Goal: Task Accomplishment & Management: Use online tool/utility

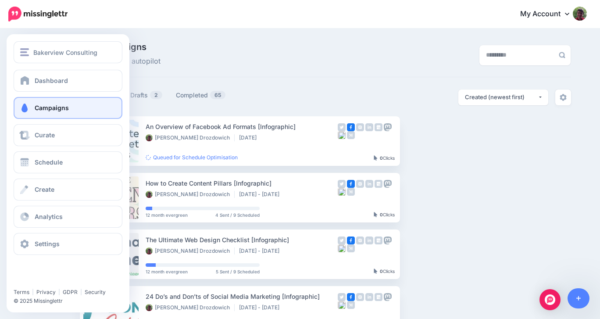
click at [22, 108] on span at bounding box center [24, 108] width 11 height 9
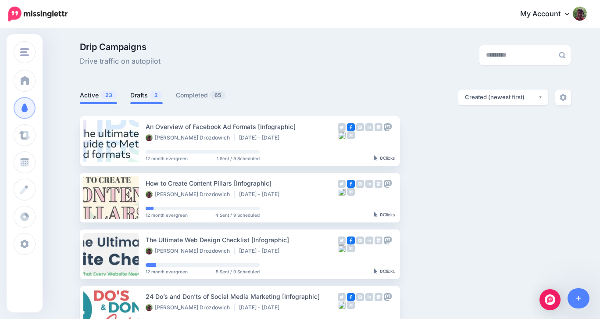
click at [140, 94] on link "Drafts 2" at bounding box center [146, 95] width 32 height 11
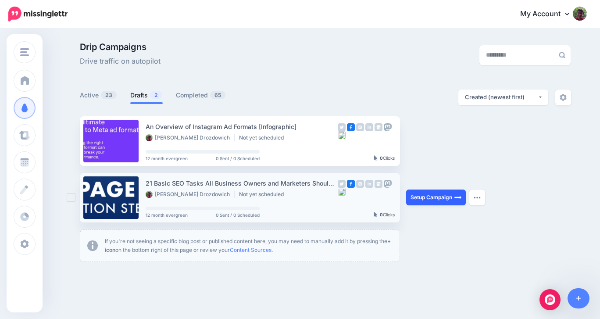
click at [425, 198] on link "Setup Campaign" at bounding box center [436, 198] width 60 height 16
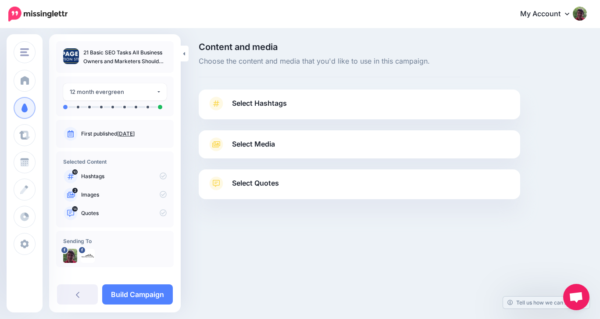
click at [248, 101] on span "Select Hashtags" at bounding box center [259, 103] width 55 height 12
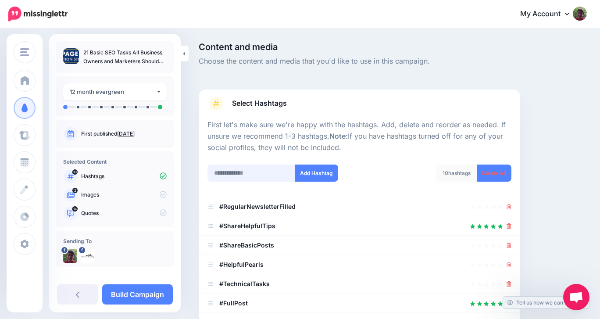
click at [236, 174] on input "text" at bounding box center [252, 173] width 88 height 17
type input "***"
click at [316, 172] on button "Add Hashtag" at bounding box center [316, 173] width 43 height 17
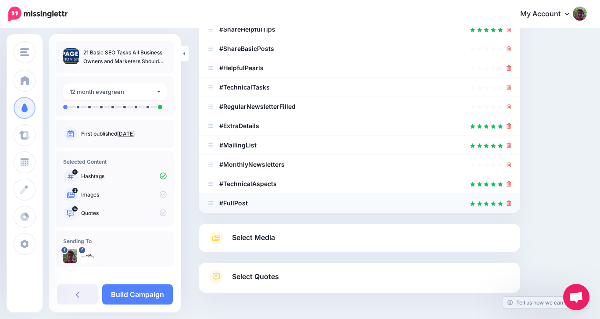
click at [509, 203] on icon at bounding box center [509, 203] width 5 height 5
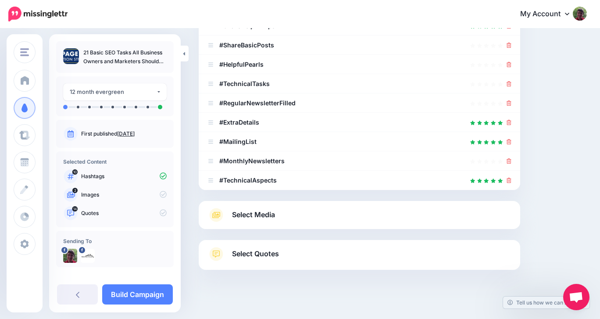
scroll to position [208, 0]
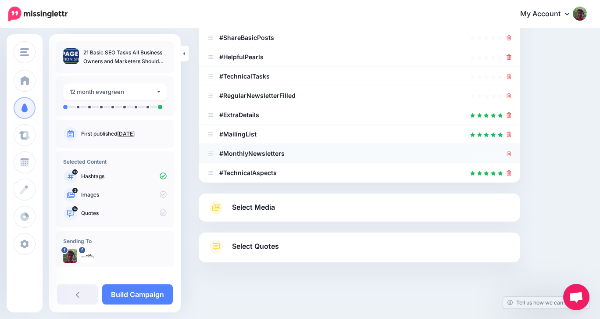
click at [510, 151] on icon at bounding box center [509, 153] width 5 height 5
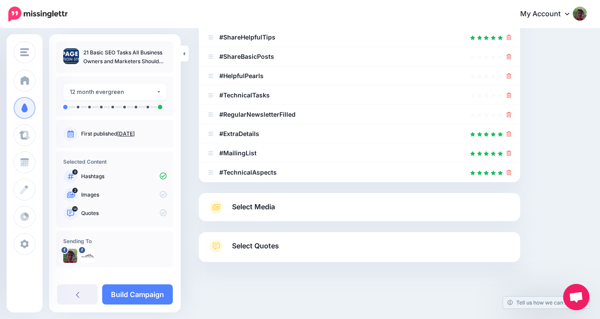
scroll to position [188, 0]
click at [510, 152] on icon at bounding box center [509, 153] width 5 height 5
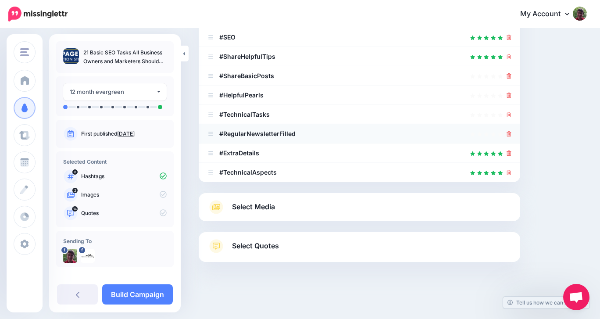
scroll to position [169, 0]
click at [510, 134] on icon at bounding box center [509, 134] width 5 height 5
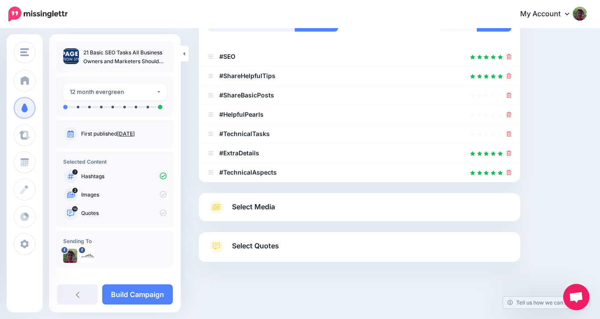
scroll to position [150, 0]
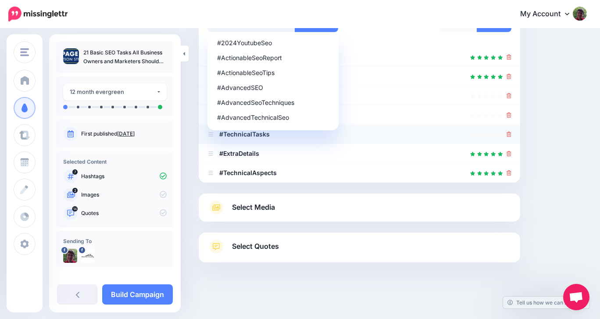
click at [510, 134] on icon at bounding box center [509, 134] width 5 height 5
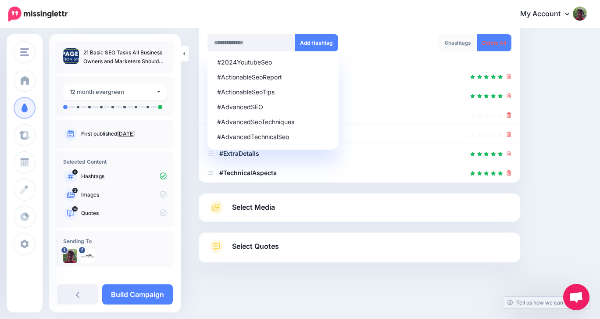
click at [542, 104] on div "Content and media Choose the content and media that you'd like to use in this c…" at bounding box center [393, 109] width 402 height 394
click at [459, 204] on link "Select Media" at bounding box center [360, 208] width 304 height 14
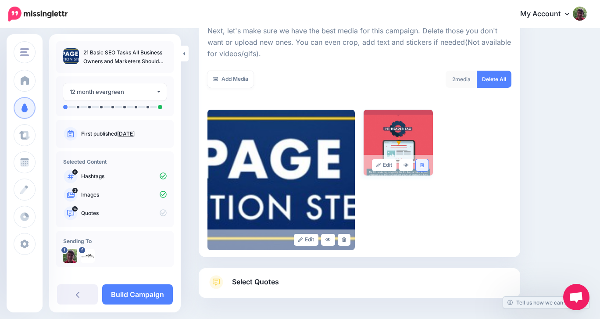
click at [423, 165] on icon at bounding box center [422, 165] width 4 height 5
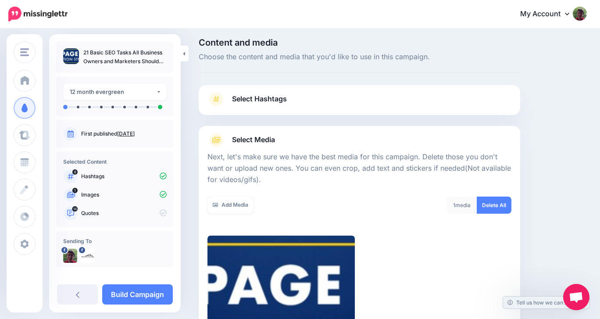
scroll to position [0, 0]
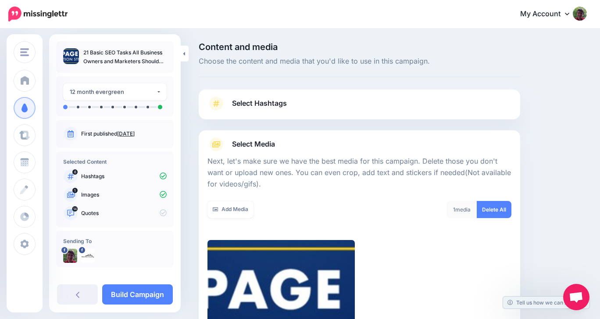
click at [427, 104] on link "Select Hashtags" at bounding box center [360, 108] width 304 height 23
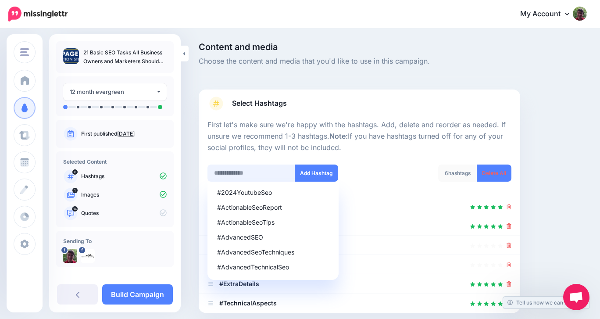
click at [276, 176] on input "text" at bounding box center [252, 173] width 88 height 17
click at [366, 199] on li "#SEO" at bounding box center [360, 206] width 322 height 19
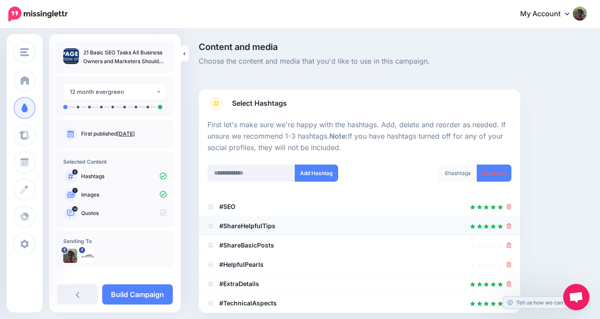
click at [508, 224] on icon at bounding box center [509, 225] width 5 height 5
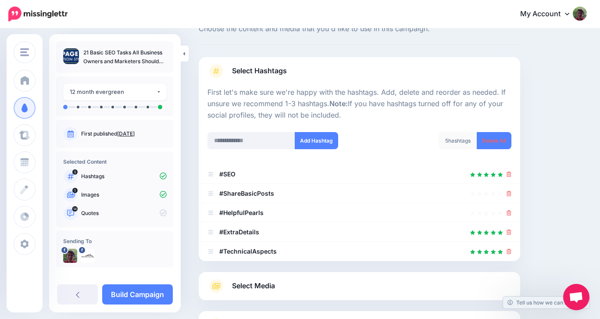
scroll to position [32, 0]
click at [509, 190] on link at bounding box center [509, 193] width 5 height 7
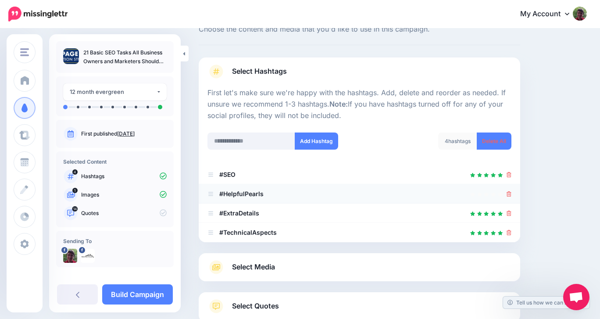
click at [509, 191] on icon at bounding box center [509, 193] width 5 height 5
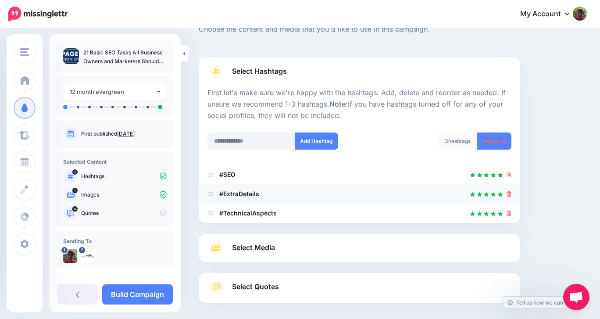
click at [509, 194] on icon at bounding box center [509, 193] width 5 height 5
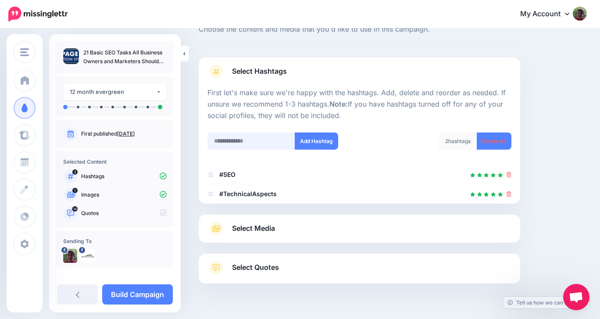
click at [220, 140] on input "text" at bounding box center [252, 141] width 88 height 17
type input "**********"
click at [323, 141] on button "Add Hashtag" at bounding box center [316, 141] width 43 height 17
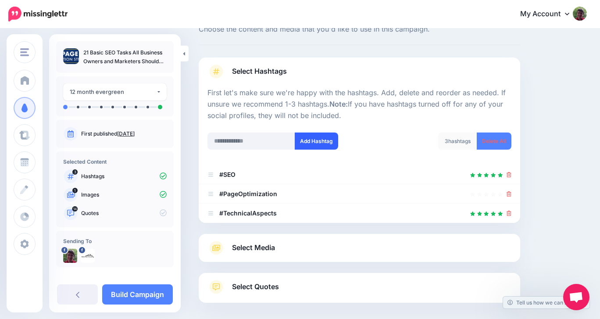
scroll to position [72, 0]
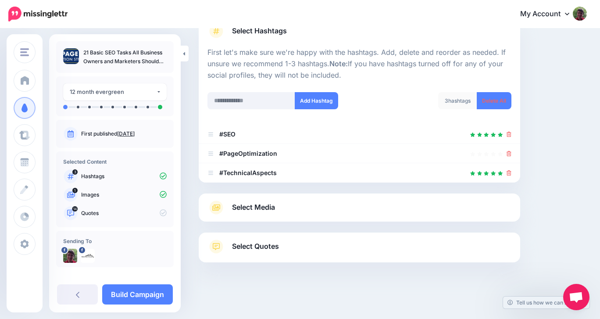
click at [340, 248] on link "Select Quotes" at bounding box center [360, 251] width 304 height 23
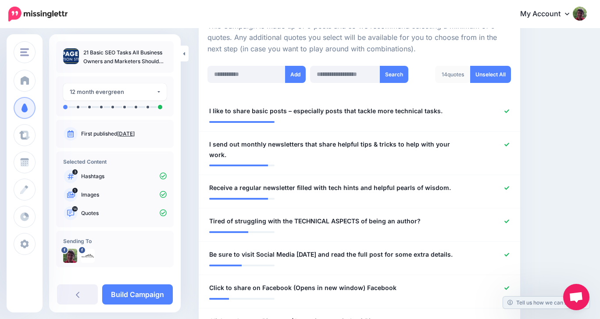
scroll to position [210, 0]
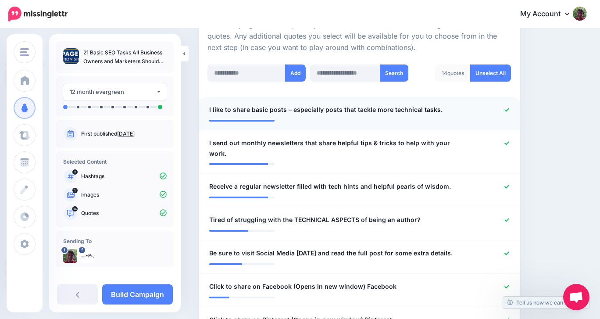
click at [508, 110] on icon at bounding box center [507, 110] width 5 height 5
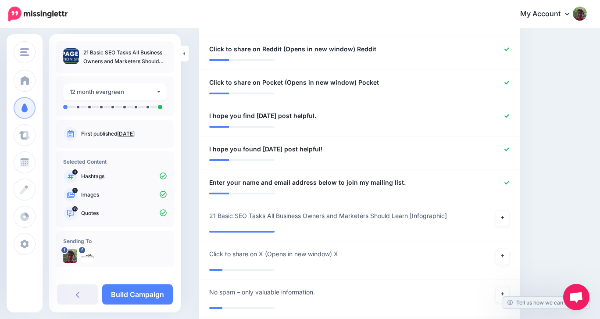
scroll to position [586, 0]
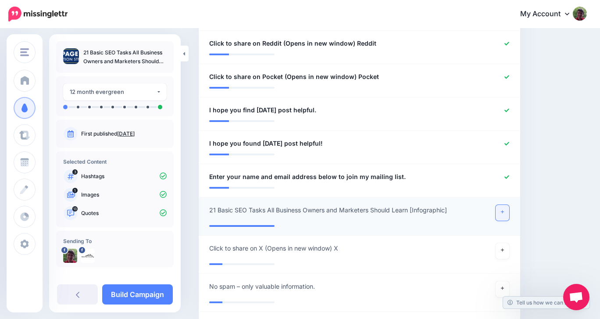
click at [502, 211] on icon at bounding box center [503, 213] width 4 height 4
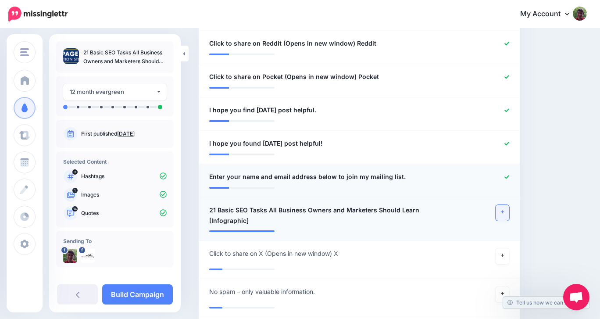
click at [506, 173] on div at bounding box center [490, 177] width 52 height 11
click at [508, 175] on icon at bounding box center [507, 177] width 5 height 5
click at [507, 141] on link at bounding box center [507, 144] width 5 height 6
click at [509, 142] on icon at bounding box center [507, 144] width 5 height 4
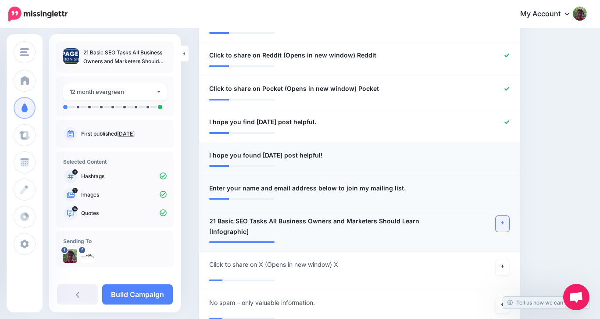
scroll to position [566, 0]
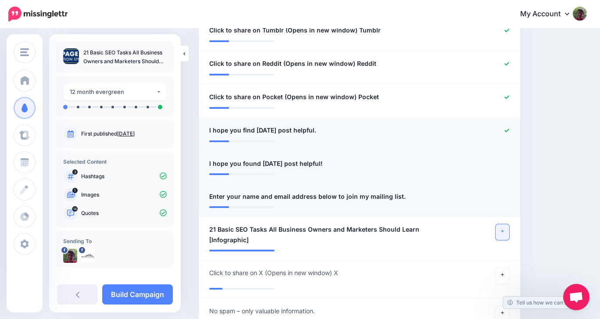
click at [507, 129] on icon at bounding box center [507, 131] width 5 height 4
click at [506, 128] on icon at bounding box center [507, 130] width 5 height 5
click at [506, 96] on icon at bounding box center [507, 97] width 5 height 5
click at [507, 96] on icon at bounding box center [507, 97] width 5 height 5
click at [508, 63] on icon at bounding box center [507, 64] width 5 height 4
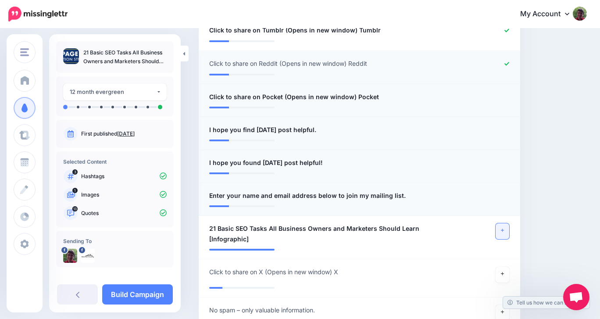
click at [507, 64] on icon at bounding box center [507, 64] width 5 height 4
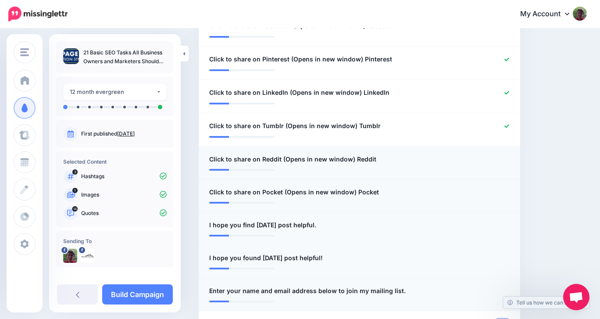
scroll to position [464, 0]
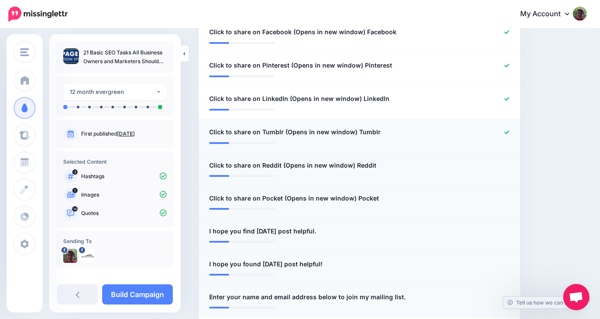
click at [508, 133] on icon at bounding box center [507, 132] width 5 height 5
click at [509, 130] on icon at bounding box center [507, 132] width 5 height 5
click at [507, 98] on icon at bounding box center [507, 99] width 5 height 5
click at [507, 97] on icon at bounding box center [507, 99] width 5 height 5
click at [507, 63] on icon at bounding box center [507, 65] width 5 height 5
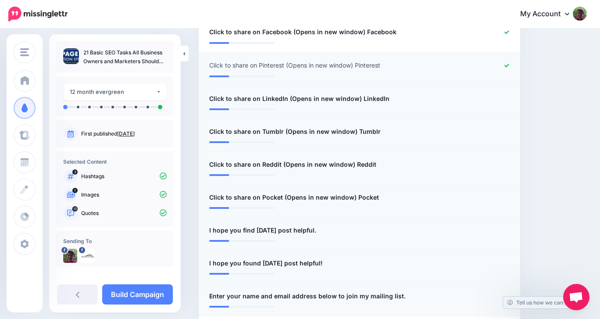
click at [507, 65] on icon at bounding box center [507, 66] width 5 height 4
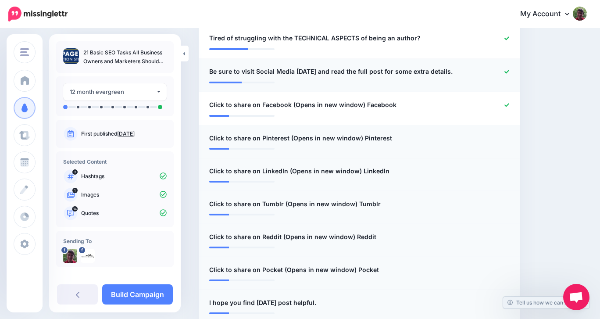
scroll to position [391, 0]
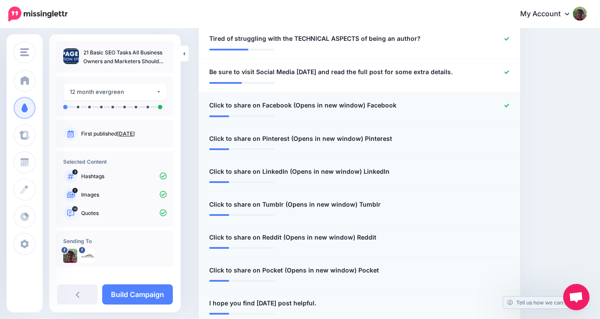
click at [506, 103] on icon at bounding box center [507, 105] width 5 height 5
click at [507, 104] on icon at bounding box center [507, 105] width 5 height 5
click at [506, 71] on icon at bounding box center [507, 72] width 5 height 5
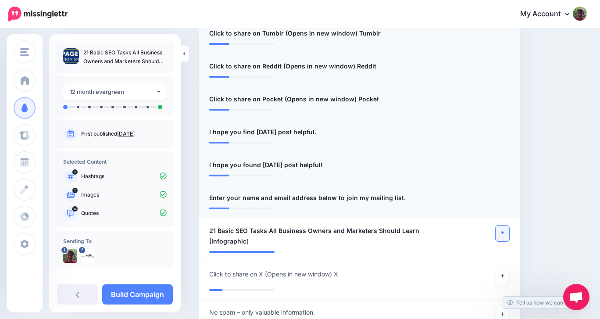
scroll to position [565, 0]
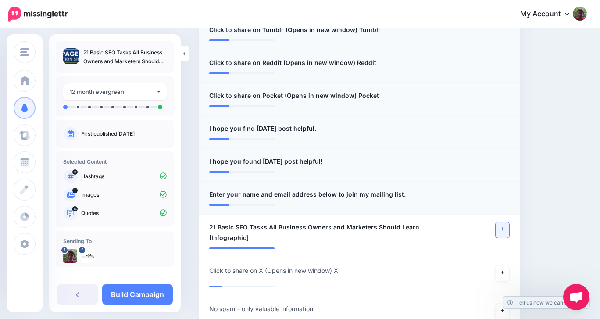
click at [501, 229] on icon at bounding box center [503, 229] width 4 height 5
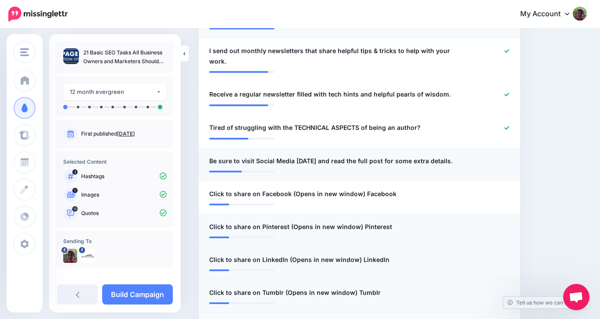
scroll to position [285, 0]
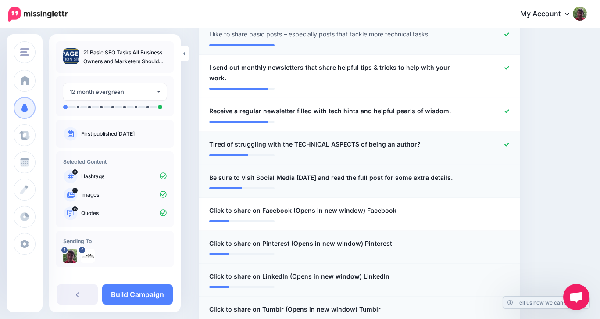
click at [507, 144] on icon at bounding box center [507, 145] width 5 height 4
click at [508, 108] on link at bounding box center [507, 111] width 5 height 6
click at [507, 111] on icon at bounding box center [507, 111] width 5 height 4
click at [506, 65] on icon at bounding box center [507, 67] width 5 height 5
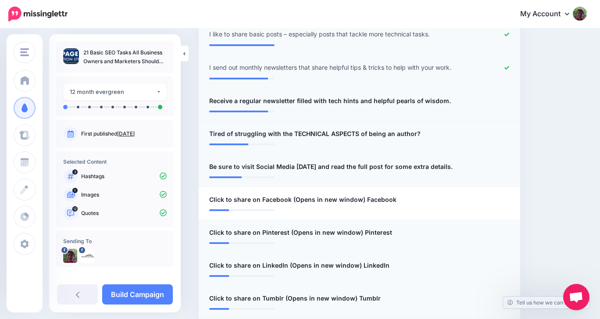
click at [508, 68] on icon at bounding box center [507, 67] width 5 height 5
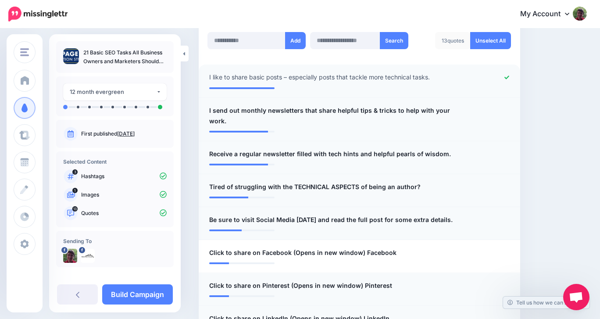
scroll to position [237, 0]
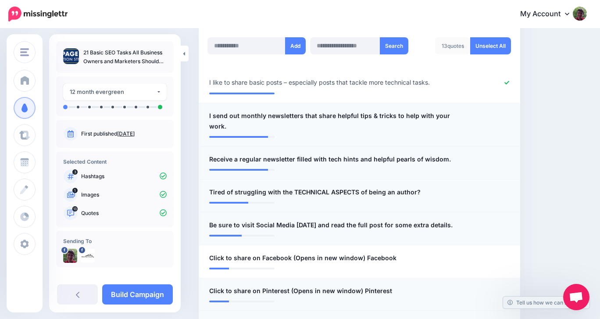
click at [508, 81] on icon at bounding box center [507, 83] width 5 height 4
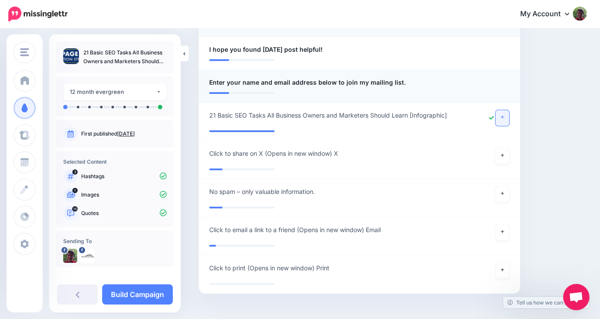
scroll to position [707, 0]
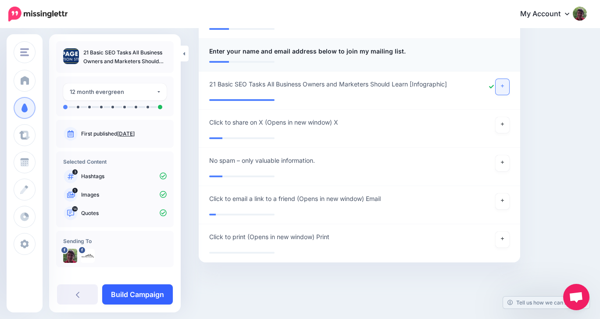
click at [138, 286] on link "Build Campaign" at bounding box center [137, 294] width 71 height 20
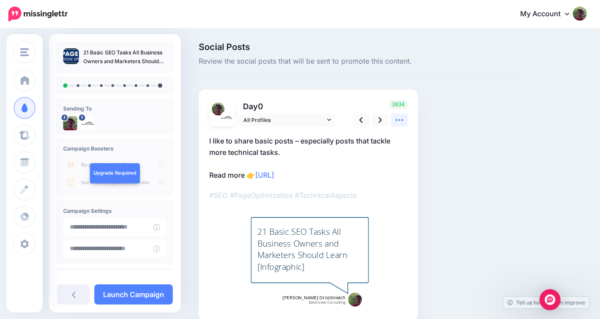
click at [399, 119] on icon at bounding box center [399, 119] width 9 height 9
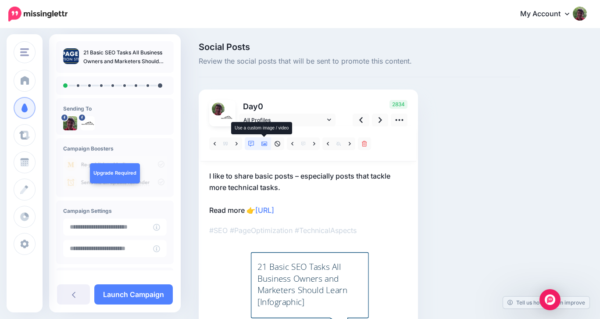
click at [264, 144] on icon at bounding box center [265, 144] width 6 height 4
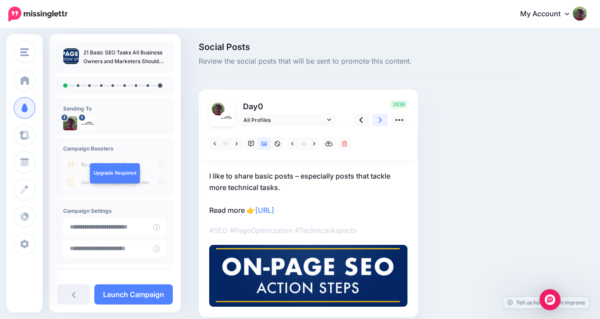
click at [381, 119] on icon at bounding box center [381, 120] width 4 height 6
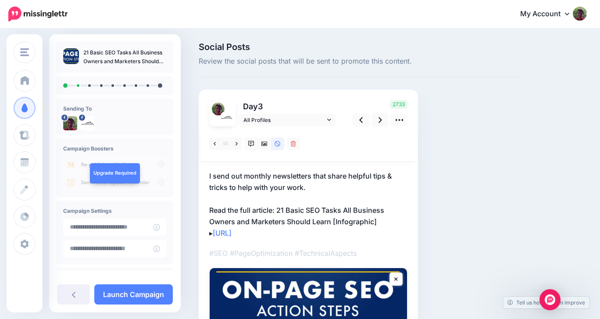
drag, startPoint x: 291, startPoint y: 235, endPoint x: 278, endPoint y: 209, distance: 28.3
click at [278, 209] on p "I send out monthly newsletters that share helpful tips & tricks to help with yo…" at bounding box center [308, 204] width 198 height 68
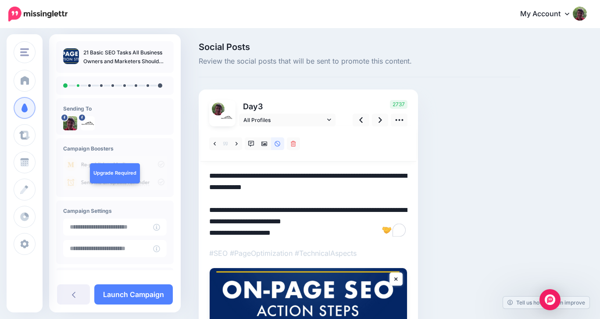
drag, startPoint x: 284, startPoint y: 236, endPoint x: 278, endPoint y: 209, distance: 27.5
click at [278, 208] on textarea "**********" at bounding box center [308, 204] width 198 height 68
click at [362, 116] on icon at bounding box center [361, 119] width 4 height 9
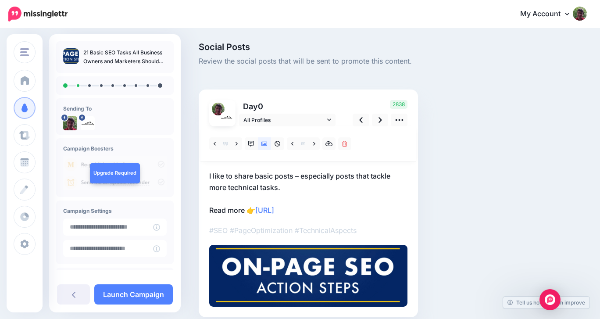
click at [209, 176] on p "I like to share basic posts – especially posts that tackle more technical tasks…" at bounding box center [308, 193] width 198 height 46
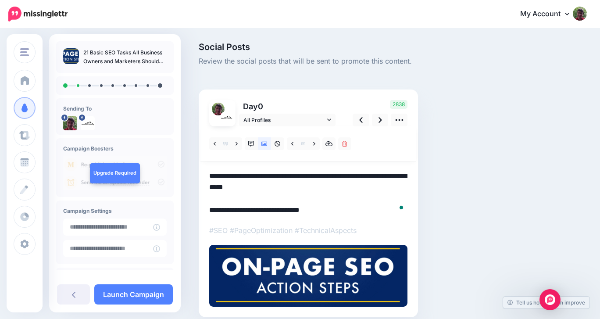
click at [209, 176] on textarea "**********" at bounding box center [308, 193] width 198 height 46
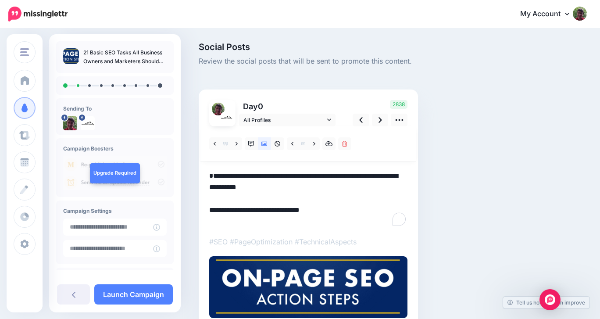
paste textarea "**********"
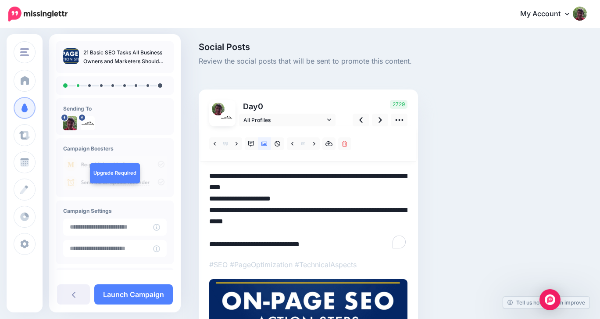
drag, startPoint x: 283, startPoint y: 197, endPoint x: 205, endPoint y: 198, distance: 77.2
click at [205, 198] on div "Day 0 All Profiles" at bounding box center [308, 221] width 219 height 262
type textarea "**********"
click at [380, 118] on icon at bounding box center [381, 120] width 4 height 6
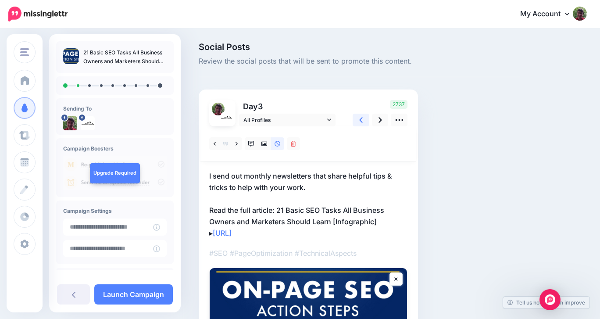
click at [362, 120] on icon at bounding box center [361, 119] width 4 height 9
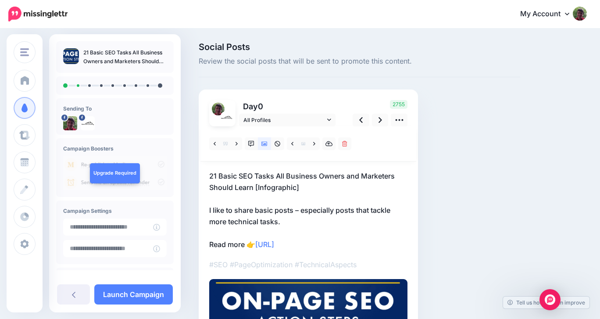
click at [208, 173] on div "Day 0 All Profiles" at bounding box center [308, 221] width 219 height 262
click at [209, 173] on p "21 Basic SEO Tasks All Business Owners and Marketers Should Learn [Infographic]…" at bounding box center [308, 210] width 198 height 80
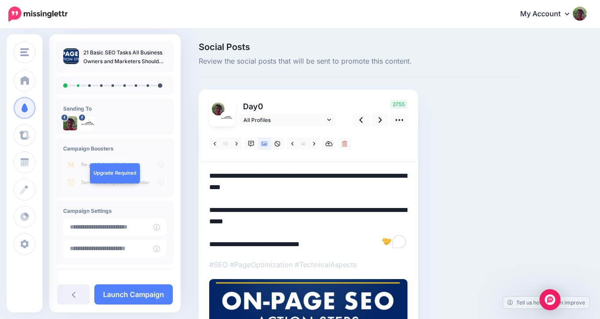
drag, startPoint x: 209, startPoint y: 173, endPoint x: 333, endPoint y: 246, distance: 143.2
click at [333, 246] on textarea "**********" at bounding box center [308, 210] width 198 height 80
click at [381, 117] on icon at bounding box center [381, 119] width 4 height 9
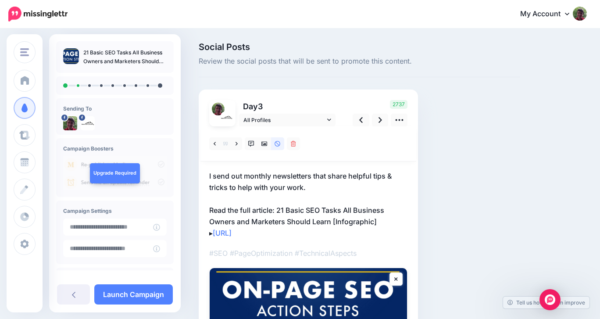
click at [217, 190] on p "I send out monthly newsletters that share helpful tips & tricks to help with yo…" at bounding box center [308, 204] width 198 height 68
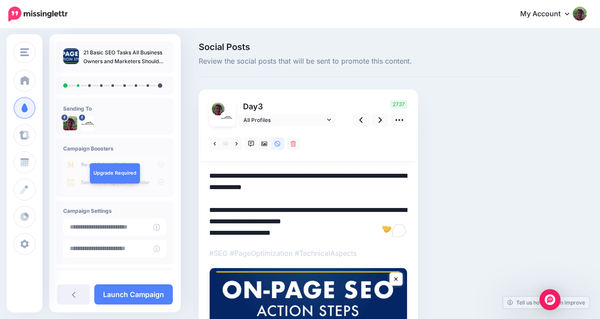
drag, startPoint x: 208, startPoint y: 173, endPoint x: 250, endPoint y: 193, distance: 47.1
click at [250, 193] on div "Day 3 All Profiles" at bounding box center [308, 232] width 219 height 284
drag, startPoint x: 210, startPoint y: 176, endPoint x: 316, endPoint y: 229, distance: 118.7
click at [316, 229] on textarea "**********" at bounding box center [308, 204] width 198 height 68
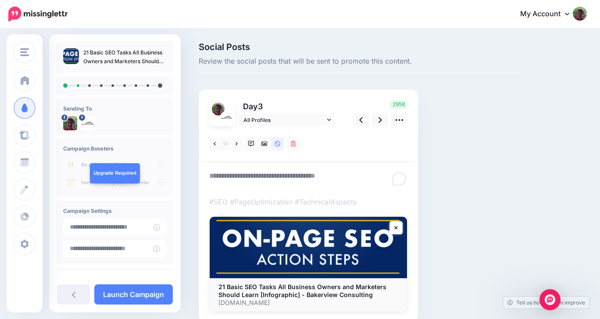
paste textarea "**********"
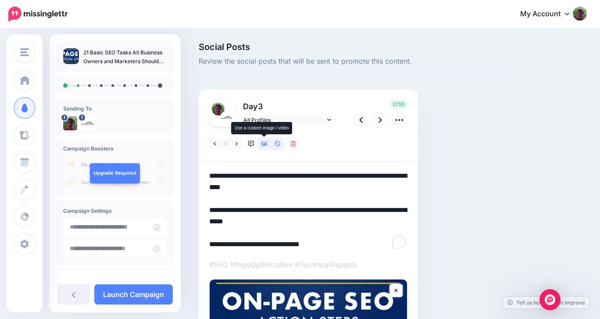
click at [262, 144] on icon at bounding box center [265, 144] width 6 height 4
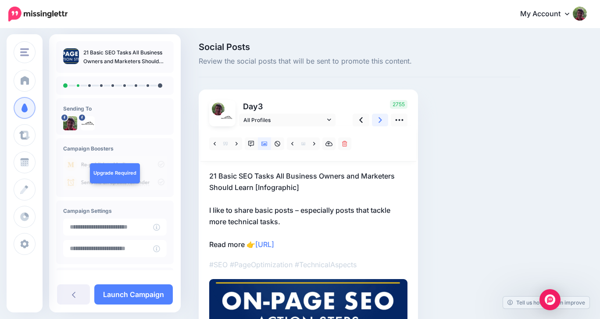
click at [380, 118] on icon at bounding box center [381, 120] width 4 height 6
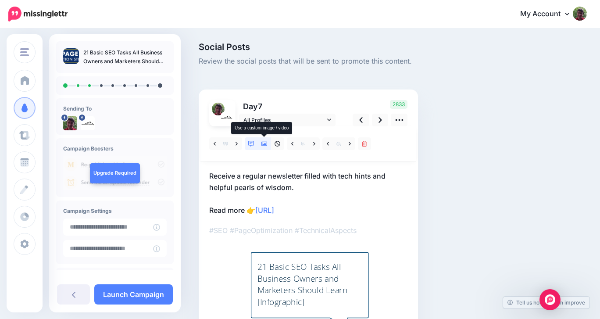
click at [262, 144] on icon at bounding box center [265, 144] width 6 height 6
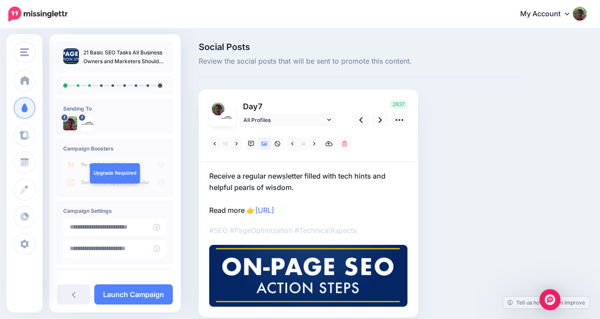
click at [209, 176] on p "Receive a regular newsletter filled with tech hints and helpful pearls of wisdo…" at bounding box center [308, 193] width 198 height 46
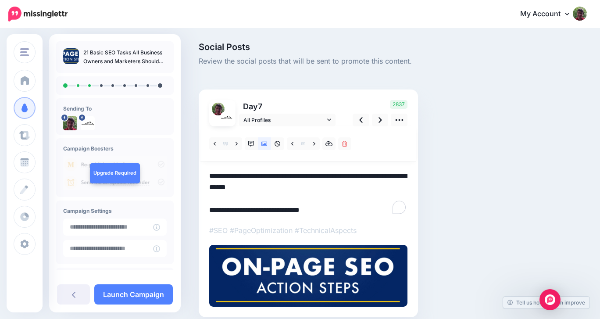
drag, startPoint x: 209, startPoint y: 176, endPoint x: 329, endPoint y: 212, distance: 124.7
click at [329, 212] on textarea "**********" at bounding box center [308, 193] width 198 height 46
paste textarea "**********"
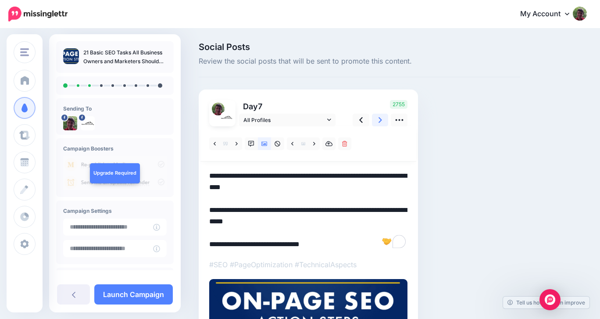
click at [379, 119] on icon at bounding box center [381, 119] width 4 height 9
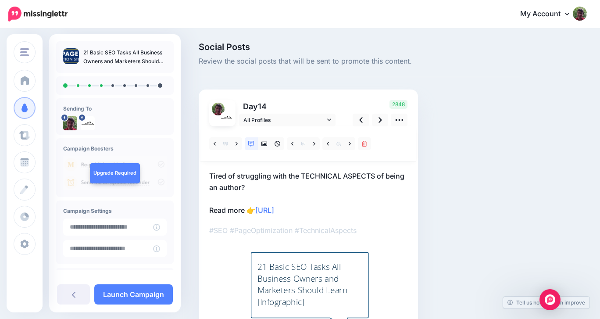
click at [210, 174] on p "Tired of struggling with the TECHNICAL ASPECTS of being an author? Read more 👉 …" at bounding box center [308, 193] width 198 height 46
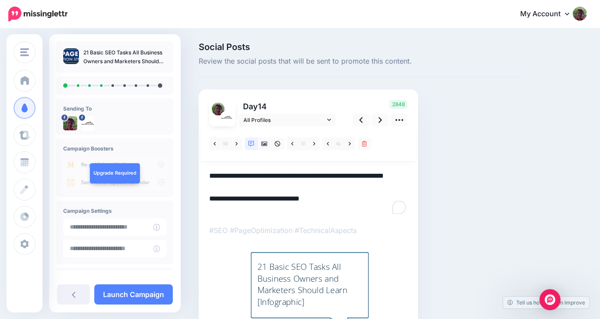
drag, startPoint x: 210, startPoint y: 174, endPoint x: 332, endPoint y: 207, distance: 126.4
click at [332, 208] on textarea "**********" at bounding box center [308, 193] width 198 height 46
paste textarea "**********"
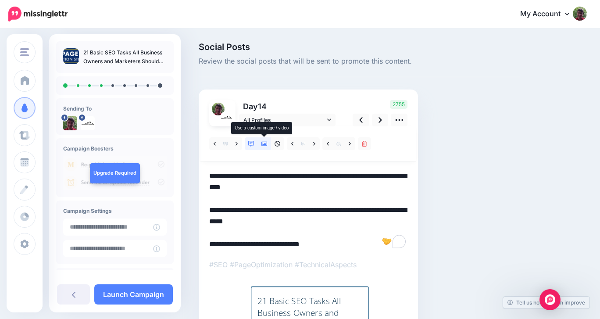
click at [265, 144] on icon at bounding box center [265, 144] width 6 height 4
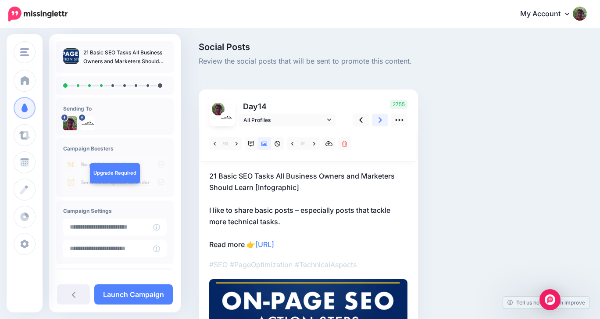
click at [381, 121] on icon at bounding box center [381, 119] width 4 height 9
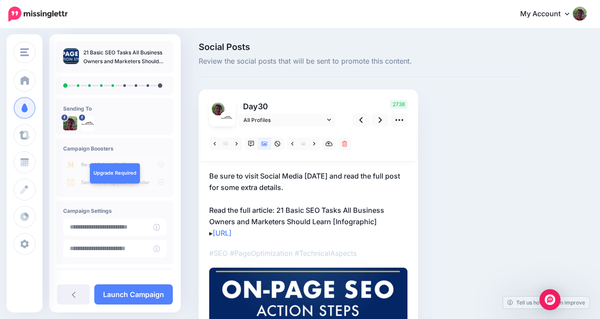
click at [209, 175] on p "Be sure to visit Social Media Today and read the full post for some extra detai…" at bounding box center [308, 204] width 198 height 68
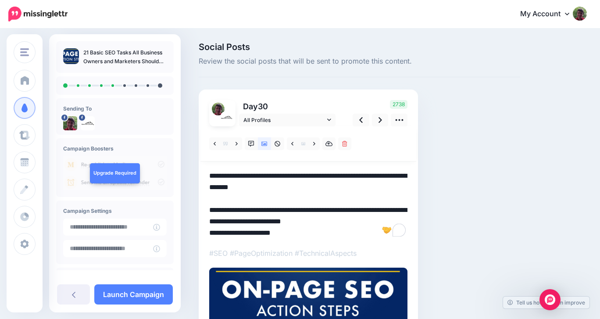
drag, startPoint x: 209, startPoint y: 175, endPoint x: 282, endPoint y: 231, distance: 92.0
click at [282, 231] on textarea "**********" at bounding box center [308, 204] width 198 height 68
paste textarea "**********"
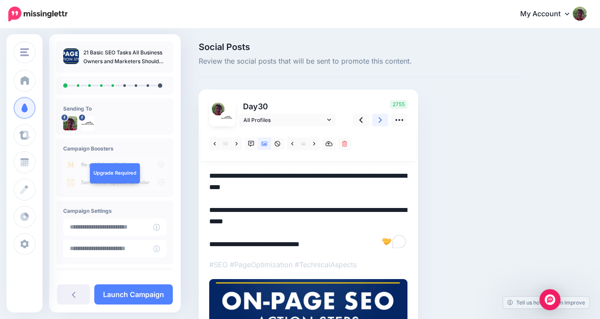
click at [380, 119] on icon at bounding box center [381, 120] width 4 height 6
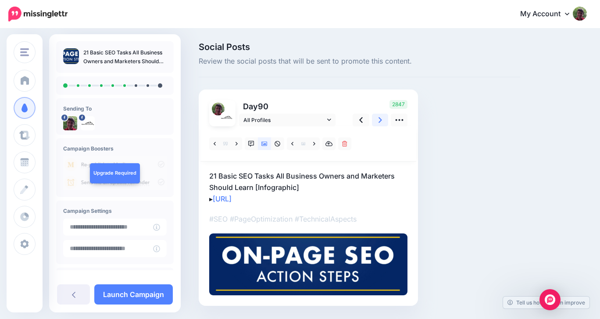
click at [381, 120] on icon at bounding box center [381, 120] width 4 height 6
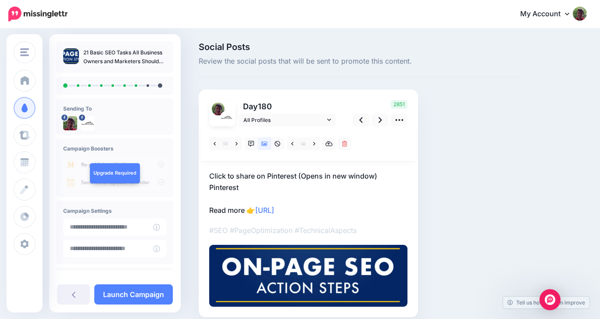
click at [211, 176] on p "Click to share on Pinterest (Opens in new window) Pinterest Read more 👉 https:/…" at bounding box center [308, 193] width 198 height 46
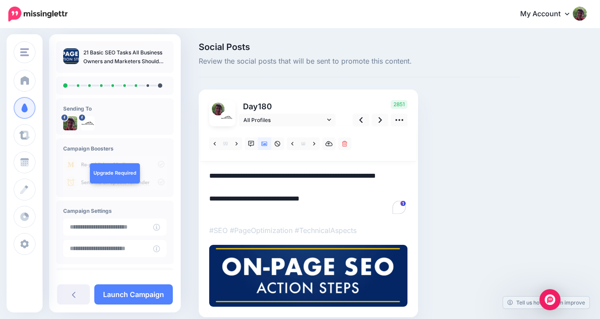
drag, startPoint x: 211, startPoint y: 175, endPoint x: 337, endPoint y: 211, distance: 130.9
click at [337, 211] on textarea "**********" at bounding box center [308, 193] width 198 height 46
paste textarea "**********"
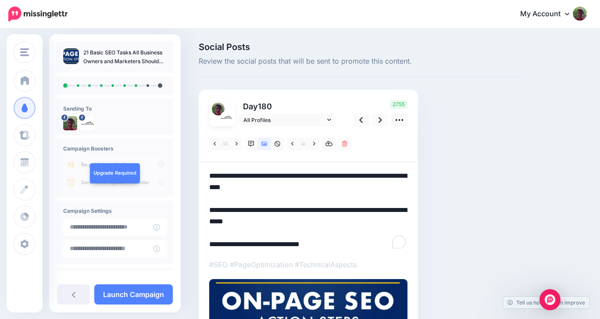
scroll to position [7, 0]
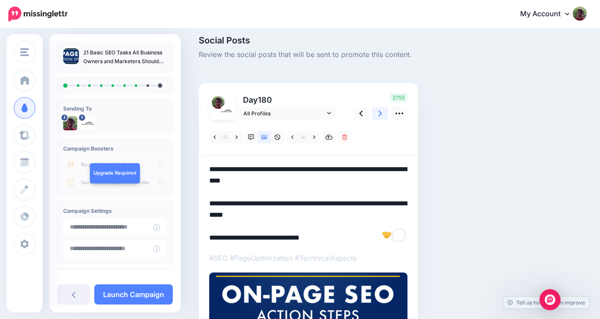
click at [380, 113] on icon at bounding box center [381, 114] width 4 height 6
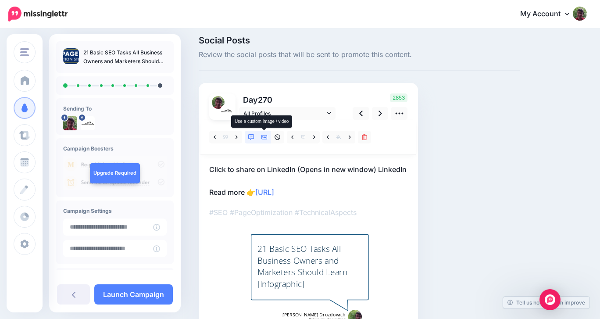
click at [262, 139] on icon at bounding box center [265, 137] width 6 height 4
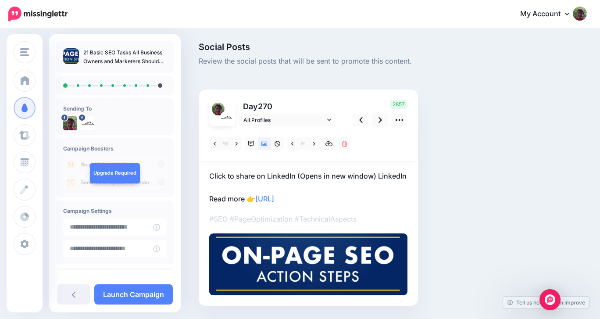
click at [208, 176] on div "Day 270 All Profiles" at bounding box center [308, 198] width 219 height 216
drag, startPoint x: 208, startPoint y: 176, endPoint x: 321, endPoint y: 204, distance: 116.2
click at [321, 204] on div "Day 270 All Profiles" at bounding box center [308, 198] width 219 height 216
click at [361, 120] on icon at bounding box center [361, 120] width 4 height 6
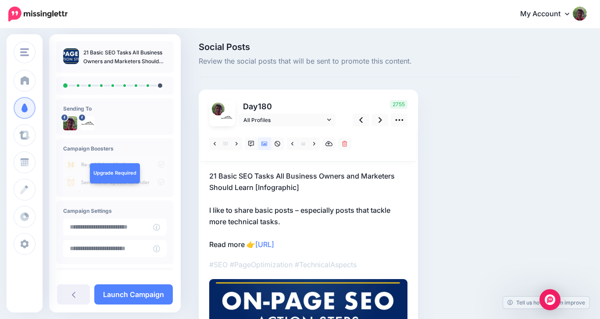
click at [230, 189] on p "21 Basic SEO Tasks All Business Owners and Marketers Should Learn [Infographic]…" at bounding box center [308, 210] width 198 height 80
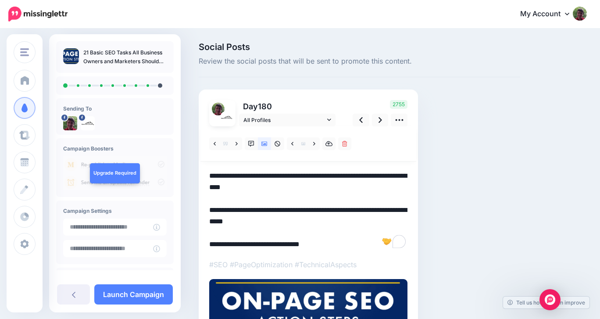
drag, startPoint x: 210, startPoint y: 174, endPoint x: 324, endPoint y: 248, distance: 136.5
click at [324, 248] on textarea "**********" at bounding box center [308, 210] width 198 height 80
click at [379, 121] on icon at bounding box center [381, 119] width 4 height 9
type textarea "**********"
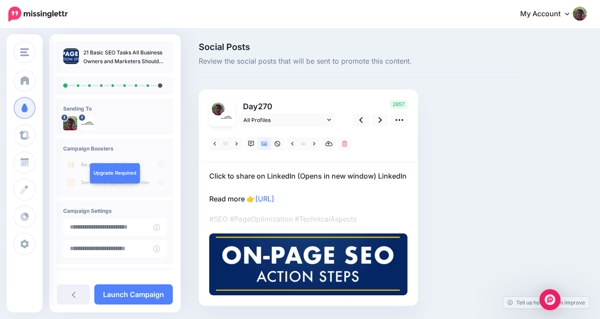
click at [211, 171] on p "Click to share on LinkedIn (Opens in new window) LinkedIn Read more 👉 https://l…" at bounding box center [308, 187] width 198 height 34
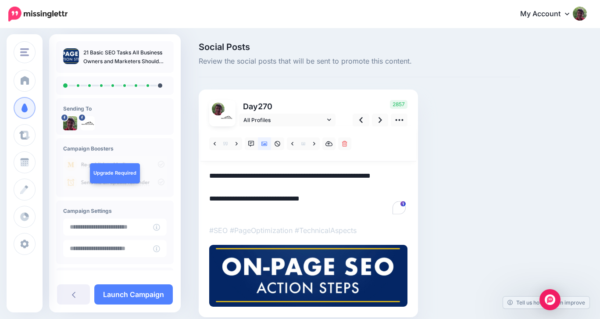
drag, startPoint x: 210, startPoint y: 175, endPoint x: 330, endPoint y: 212, distance: 125.4
click at [330, 212] on textarea "**********" at bounding box center [308, 193] width 198 height 46
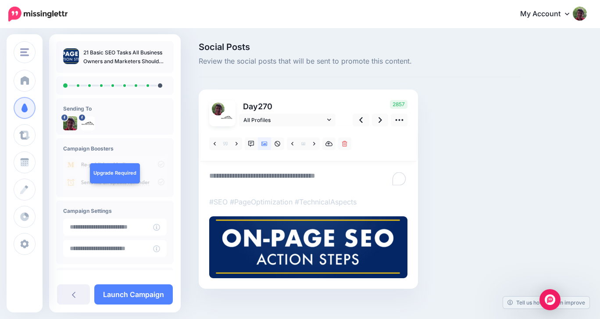
paste textarea "**********"
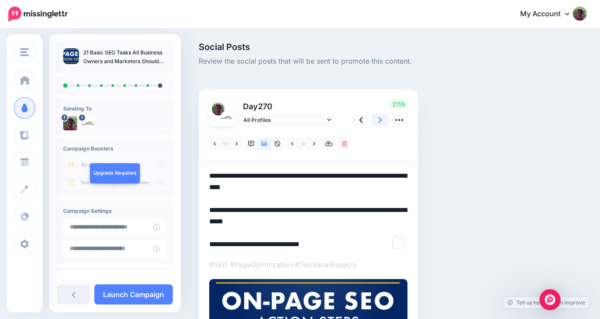
click at [380, 119] on icon at bounding box center [381, 120] width 4 height 6
type textarea "**********"
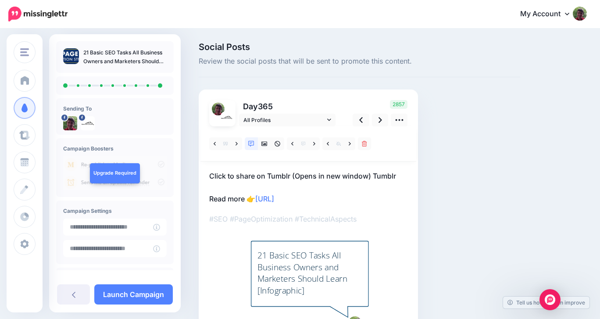
click at [261, 182] on p "Click to share on Tumblr (Opens in new window) Tumblr Read more 👉 https://lttr.…" at bounding box center [308, 187] width 198 height 34
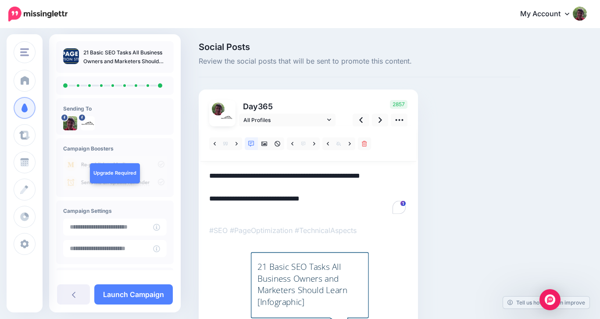
drag, startPoint x: 325, startPoint y: 211, endPoint x: 208, endPoint y: 175, distance: 122.6
click at [208, 175] on div "Day 365 All Profiles" at bounding box center [308, 223] width 219 height 266
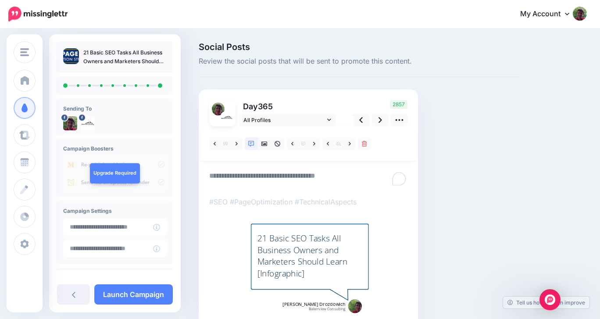
paste textarea "**********"
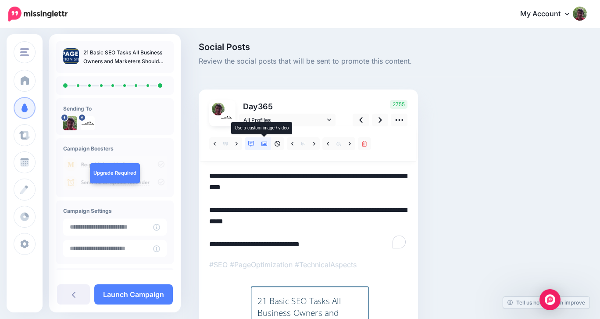
type textarea "**********"
click at [265, 144] on icon at bounding box center [265, 144] width 6 height 4
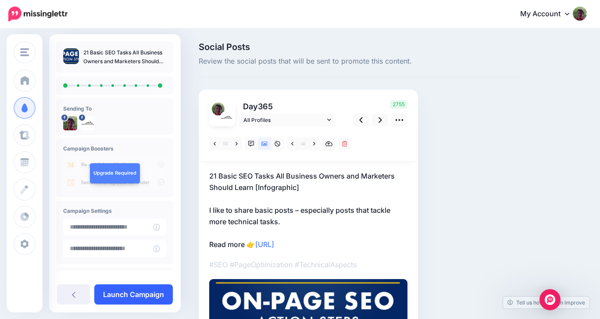
click at [117, 295] on link "Launch Campaign" at bounding box center [133, 294] width 79 height 20
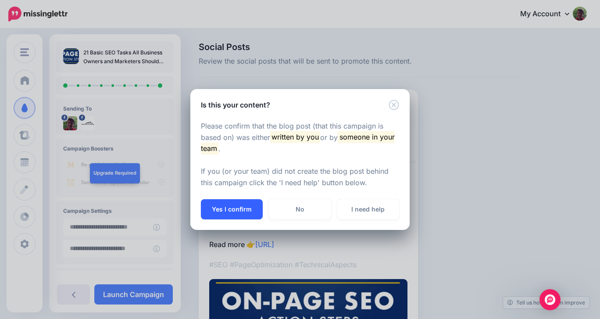
click at [224, 206] on button "Yes I confirm" at bounding box center [232, 209] width 62 height 20
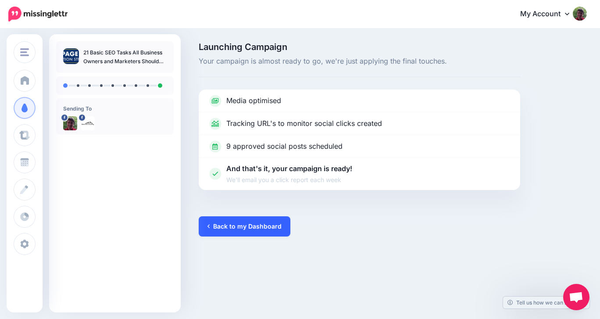
click at [237, 225] on link "Back to my Dashboard" at bounding box center [245, 226] width 92 height 20
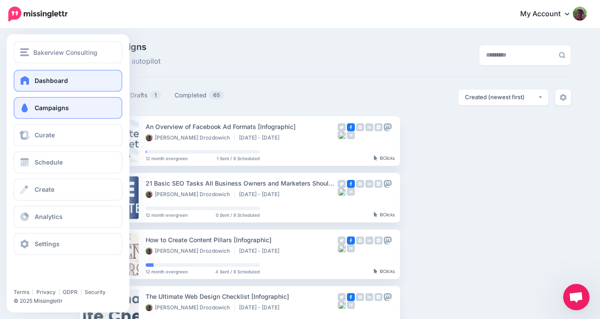
click at [43, 79] on span "Dashboard" at bounding box center [51, 80] width 33 height 7
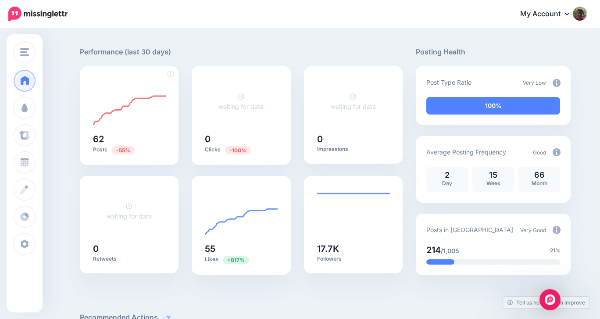
scroll to position [41, 0]
